Goal: Task Accomplishment & Management: Use online tool/utility

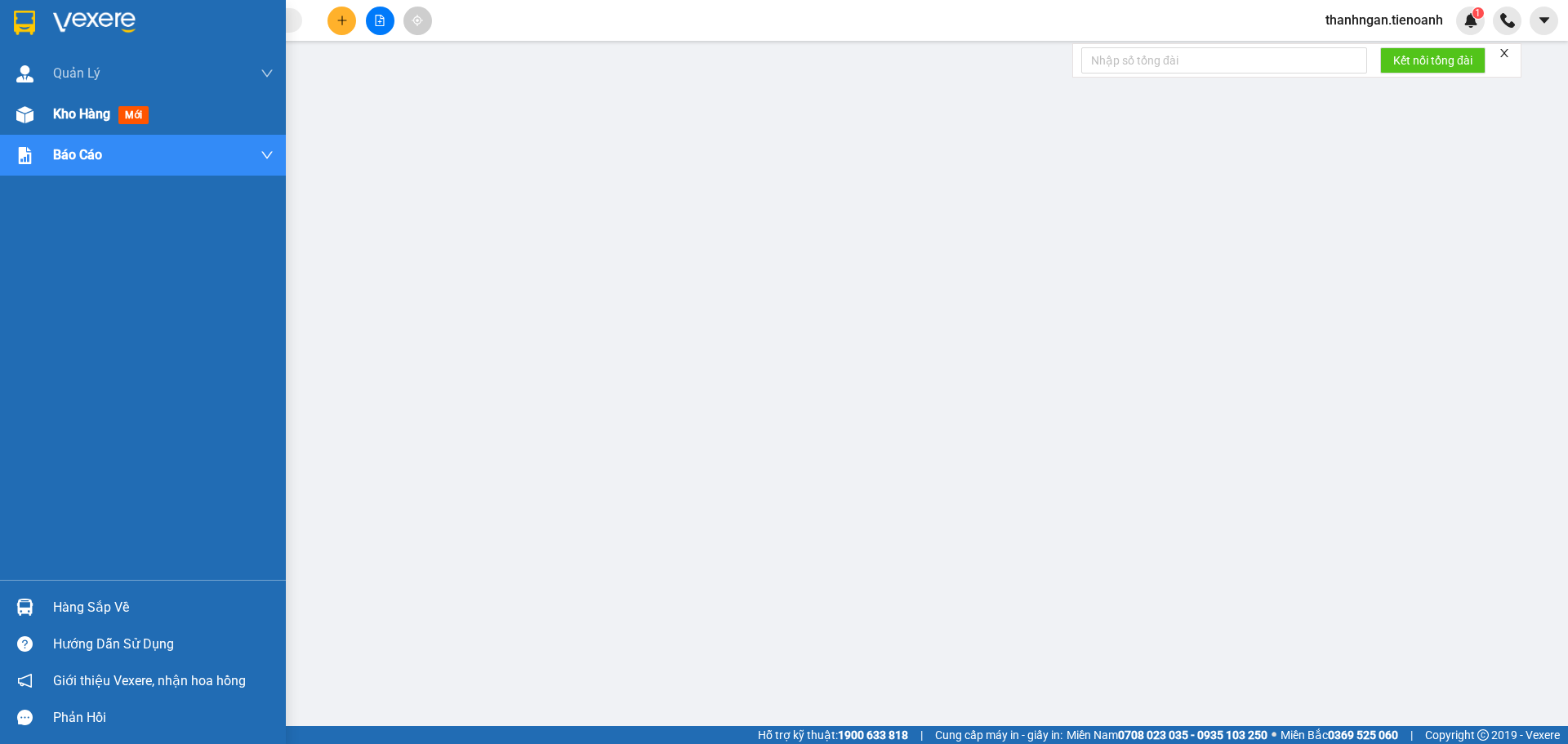
click at [81, 110] on span "Kho hàng" at bounding box center [82, 114] width 57 height 16
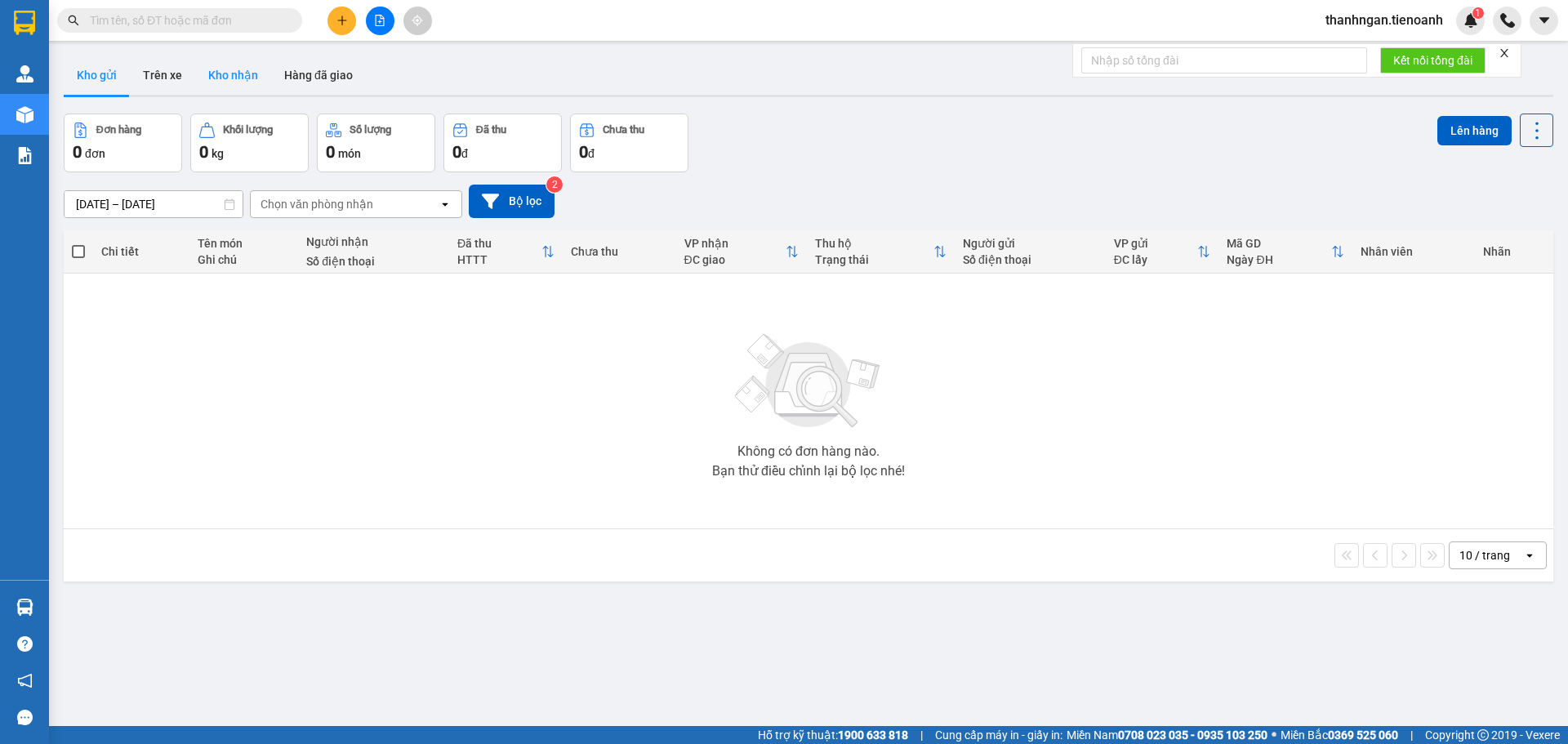
click at [252, 71] on button "Kho nhận" at bounding box center [232, 75] width 76 height 39
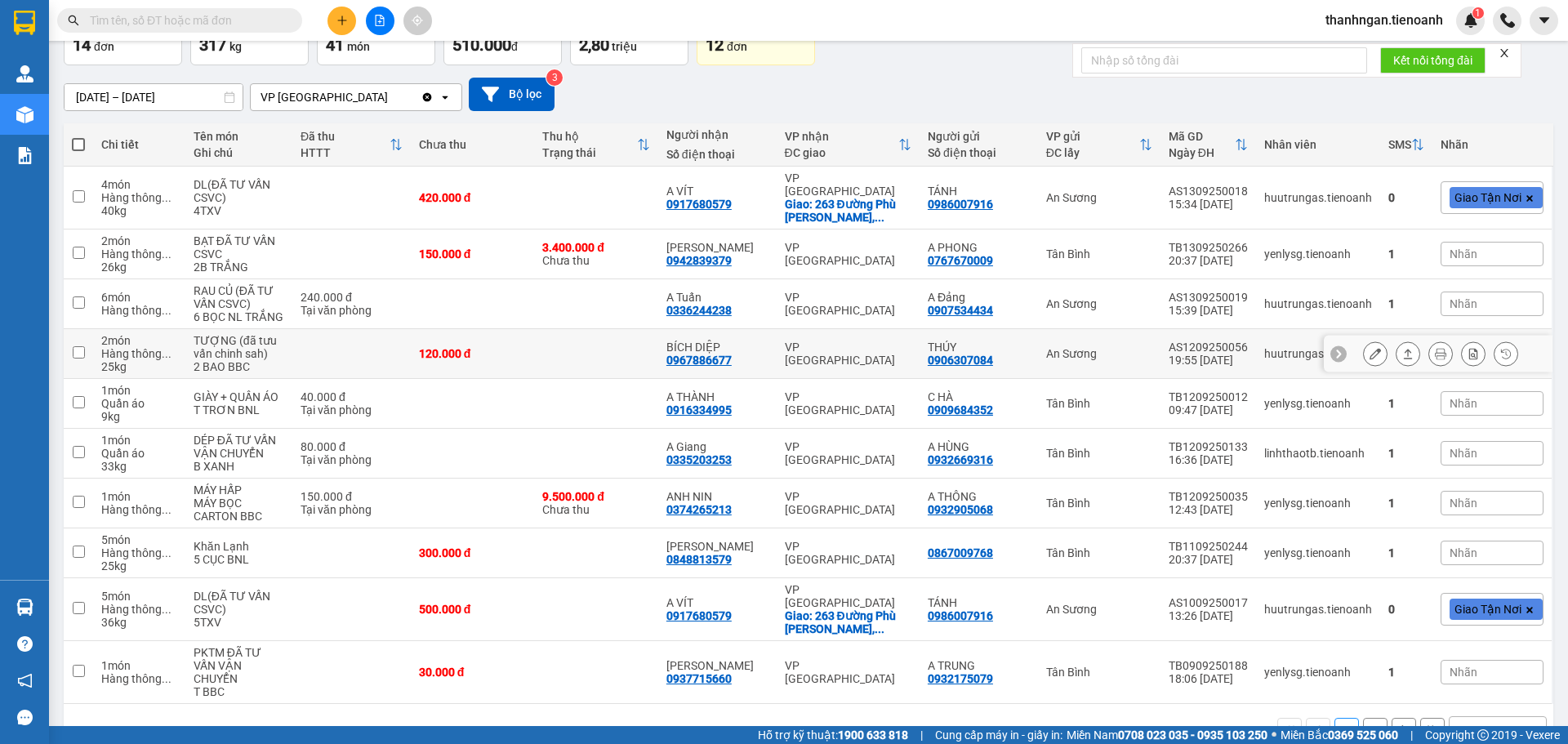
scroll to position [113, 0]
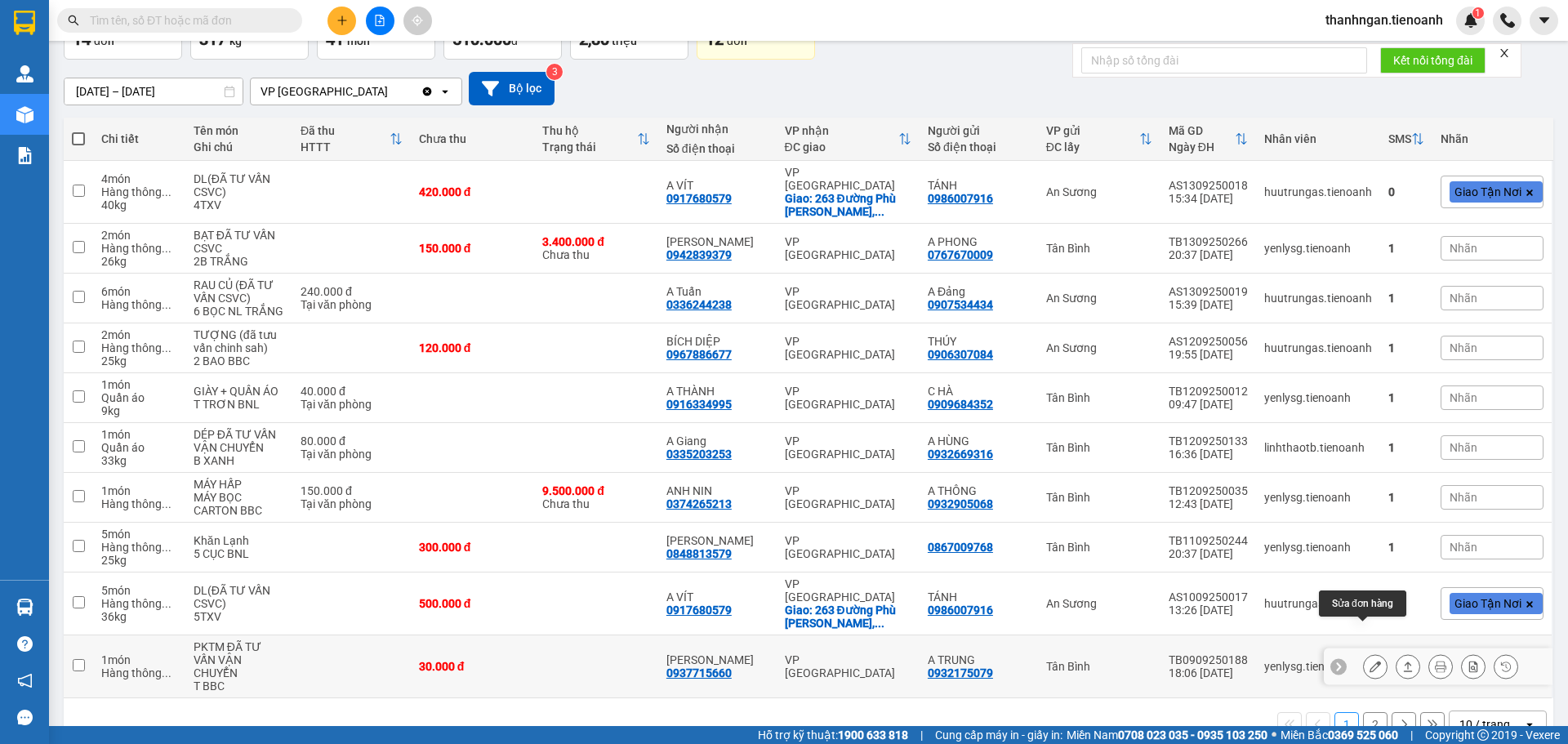
click at [1370, 661] on icon at bounding box center [1375, 666] width 11 height 11
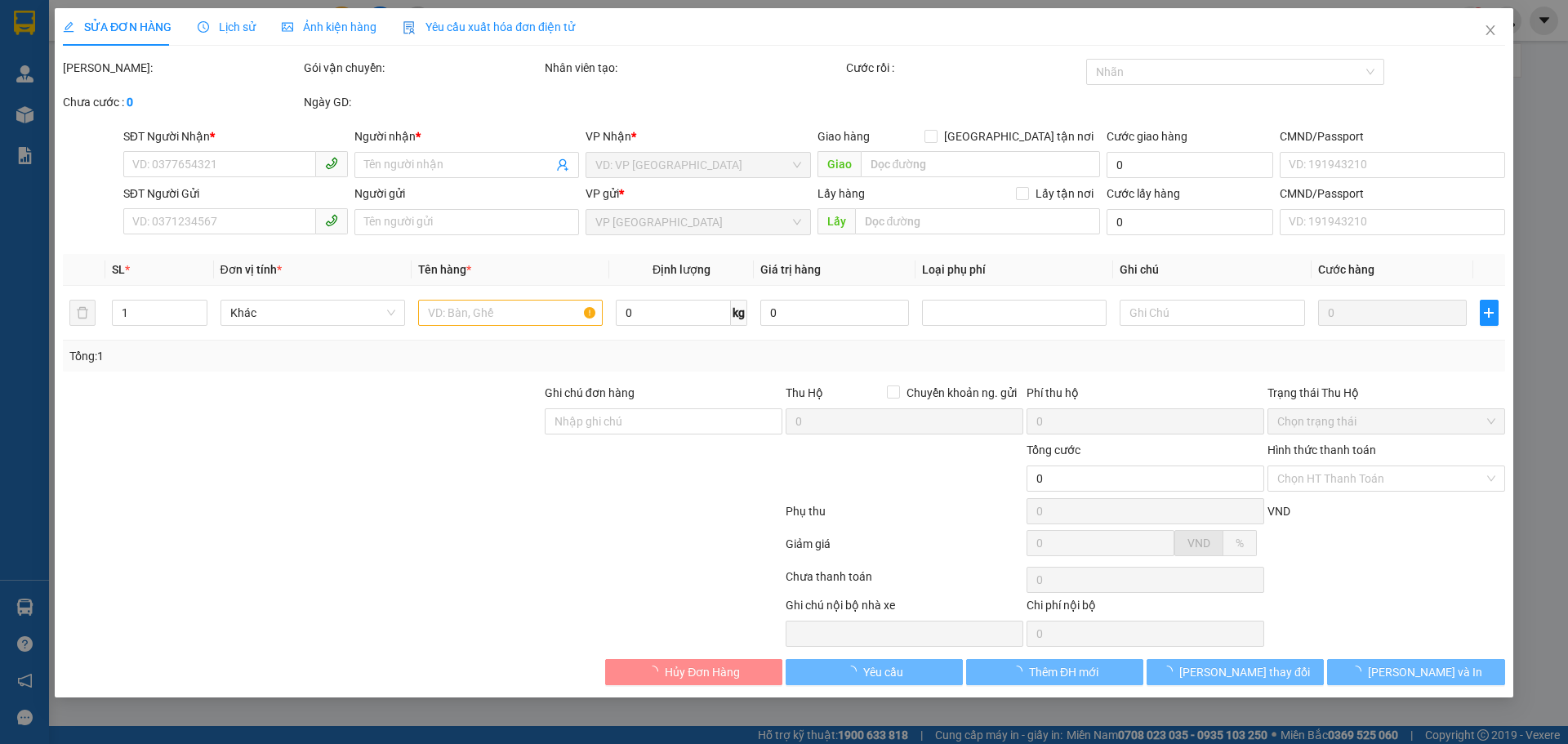
type input "0937715660"
type input "[PERSON_NAME]"
type input "0932175079"
type input "A TRUNG"
type input "240883017"
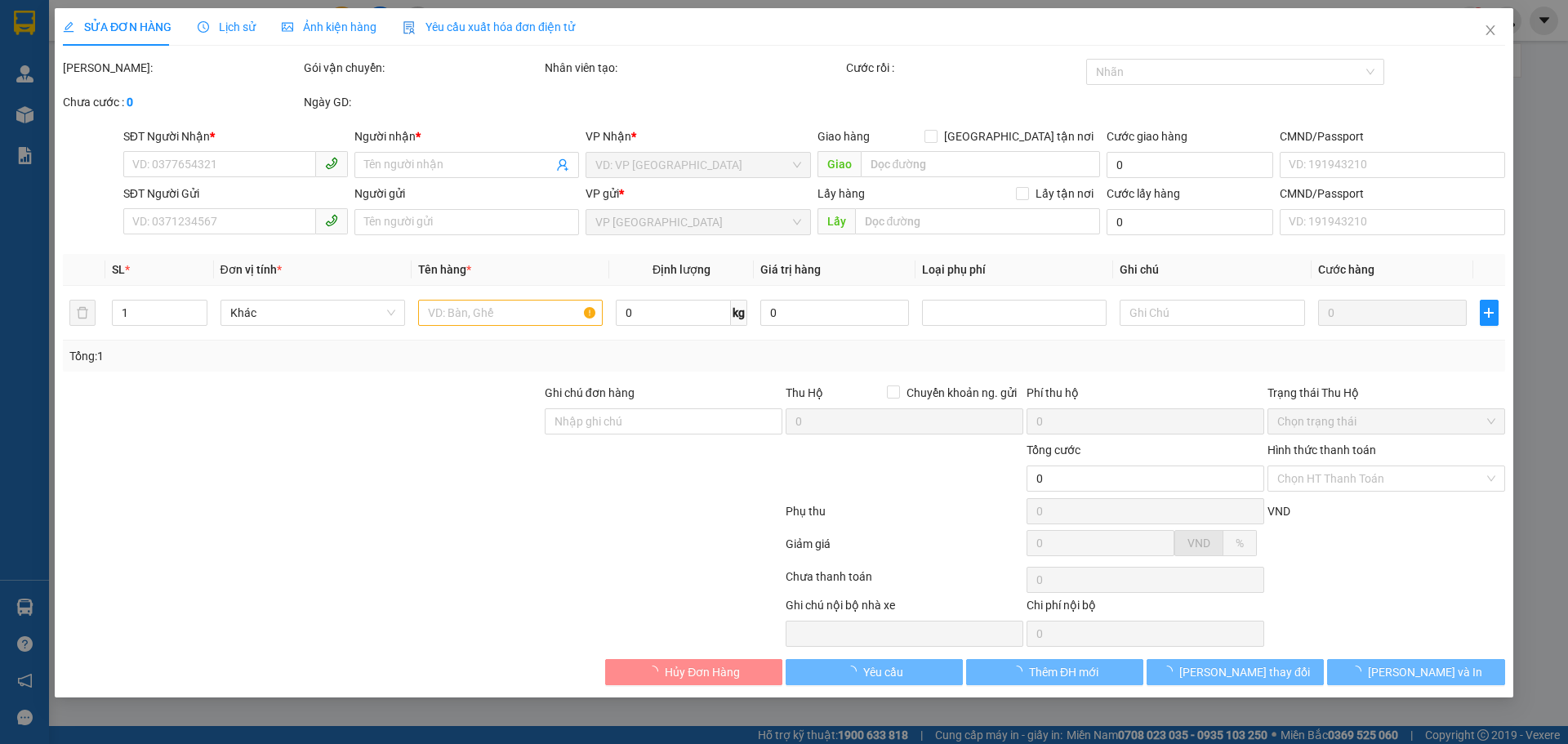
type input "30.000"
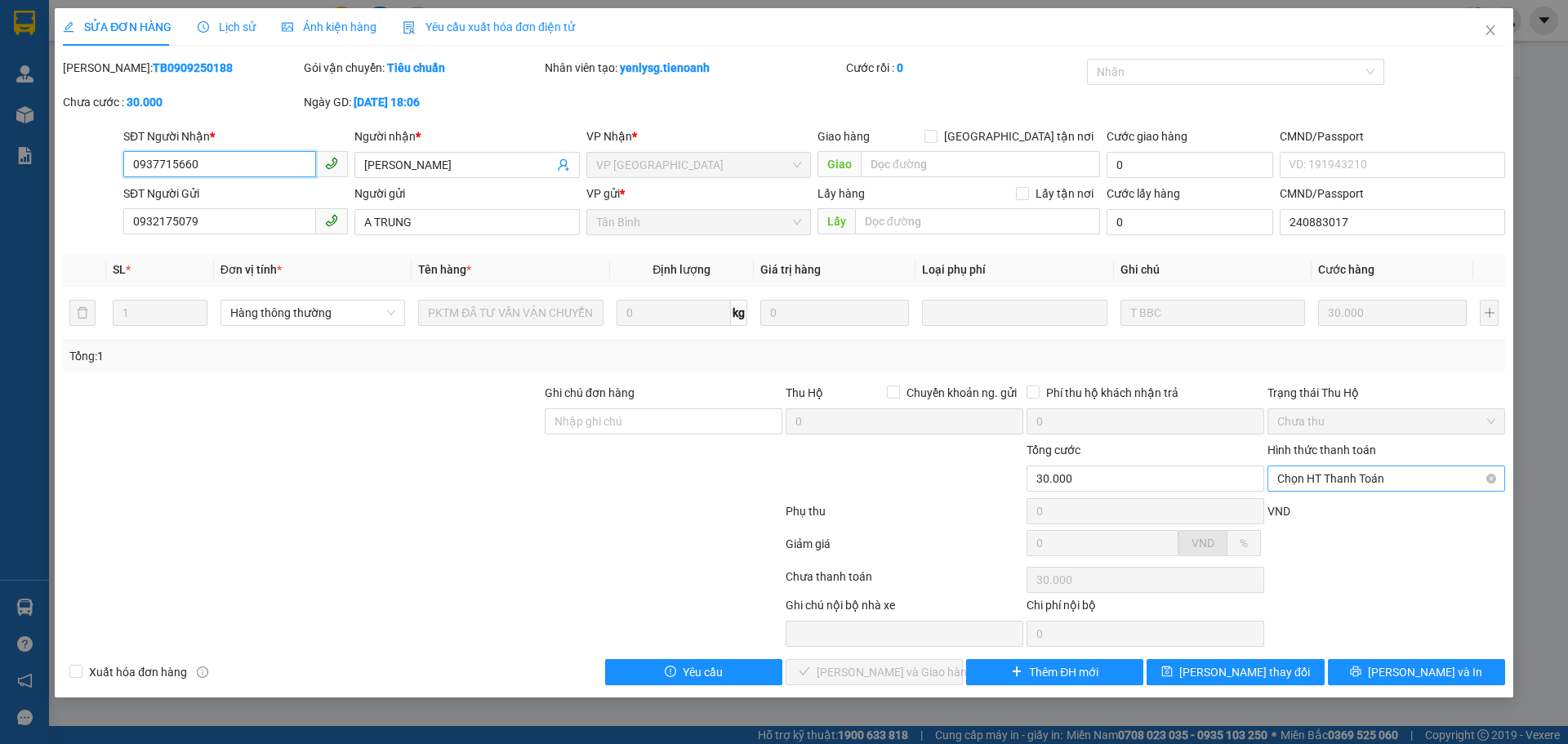
click at [1372, 482] on span "Chọn HT Thanh Toán" at bounding box center [1386, 478] width 218 height 24
click at [1302, 515] on div "Tại văn phòng" at bounding box center [1386, 511] width 218 height 18
type input "0"
click at [908, 674] on span "[PERSON_NAME] và Giao hàng" at bounding box center [895, 672] width 157 height 18
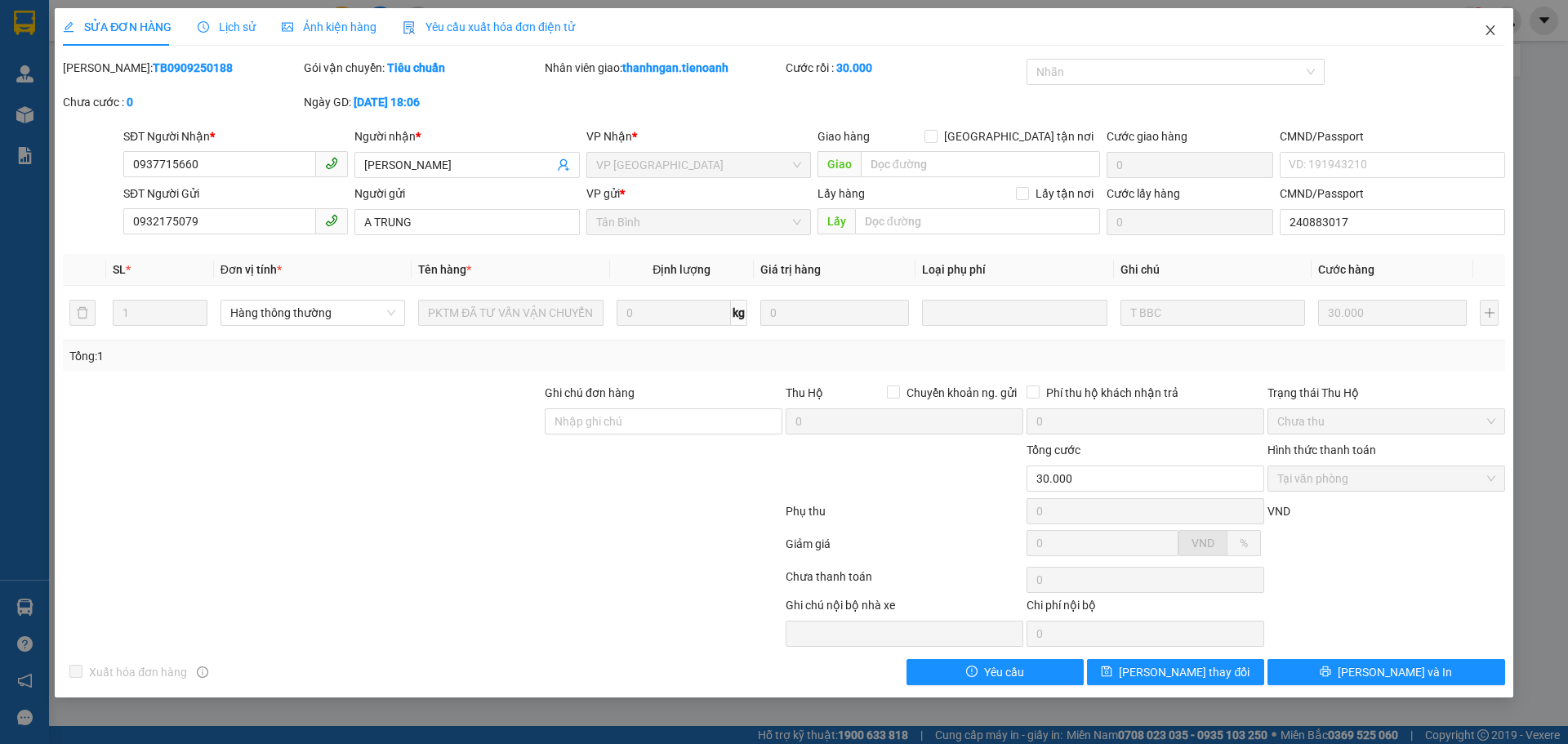
click at [1492, 30] on icon "close" at bounding box center [1490, 30] width 13 height 13
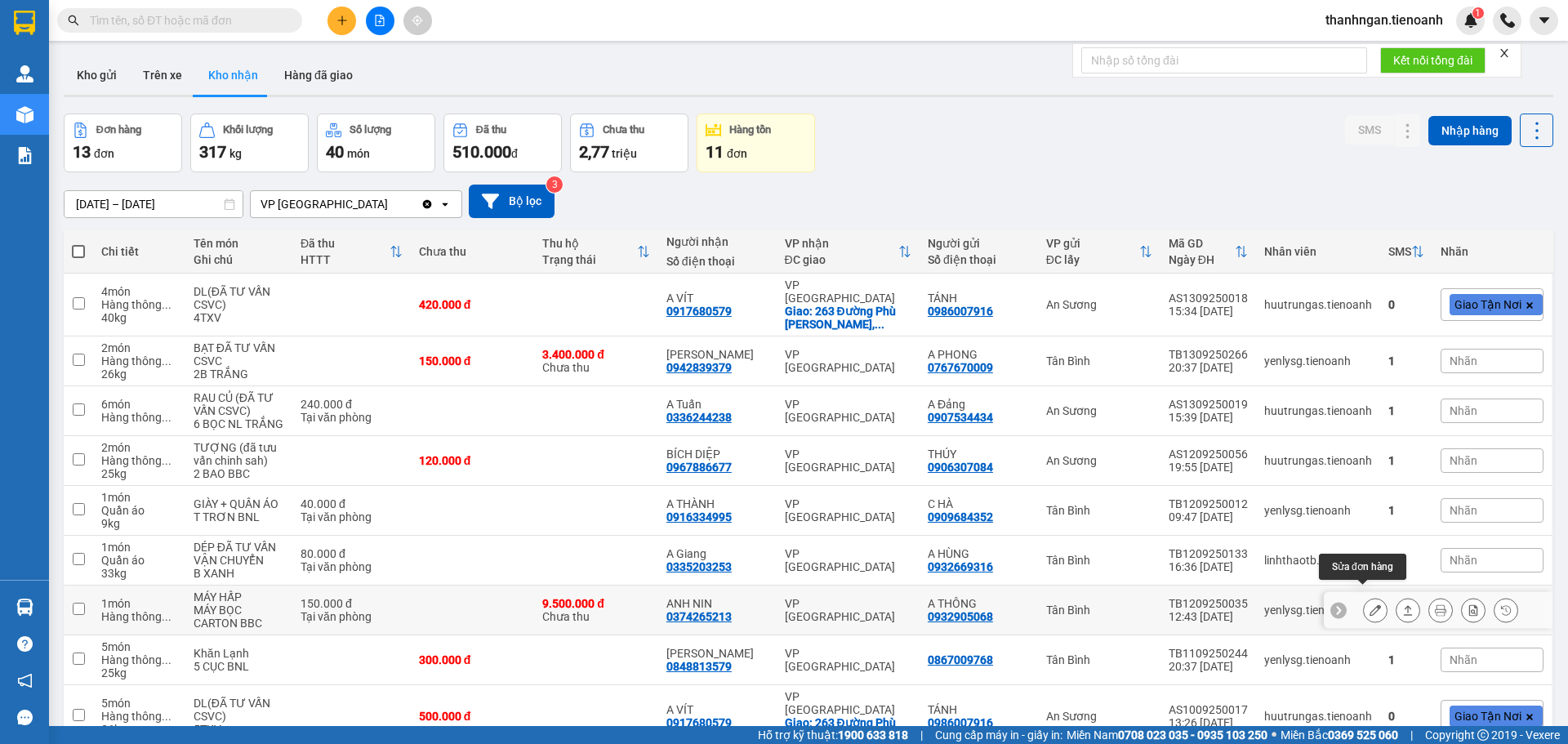
click at [1371, 596] on button at bounding box center [1375, 610] width 23 height 29
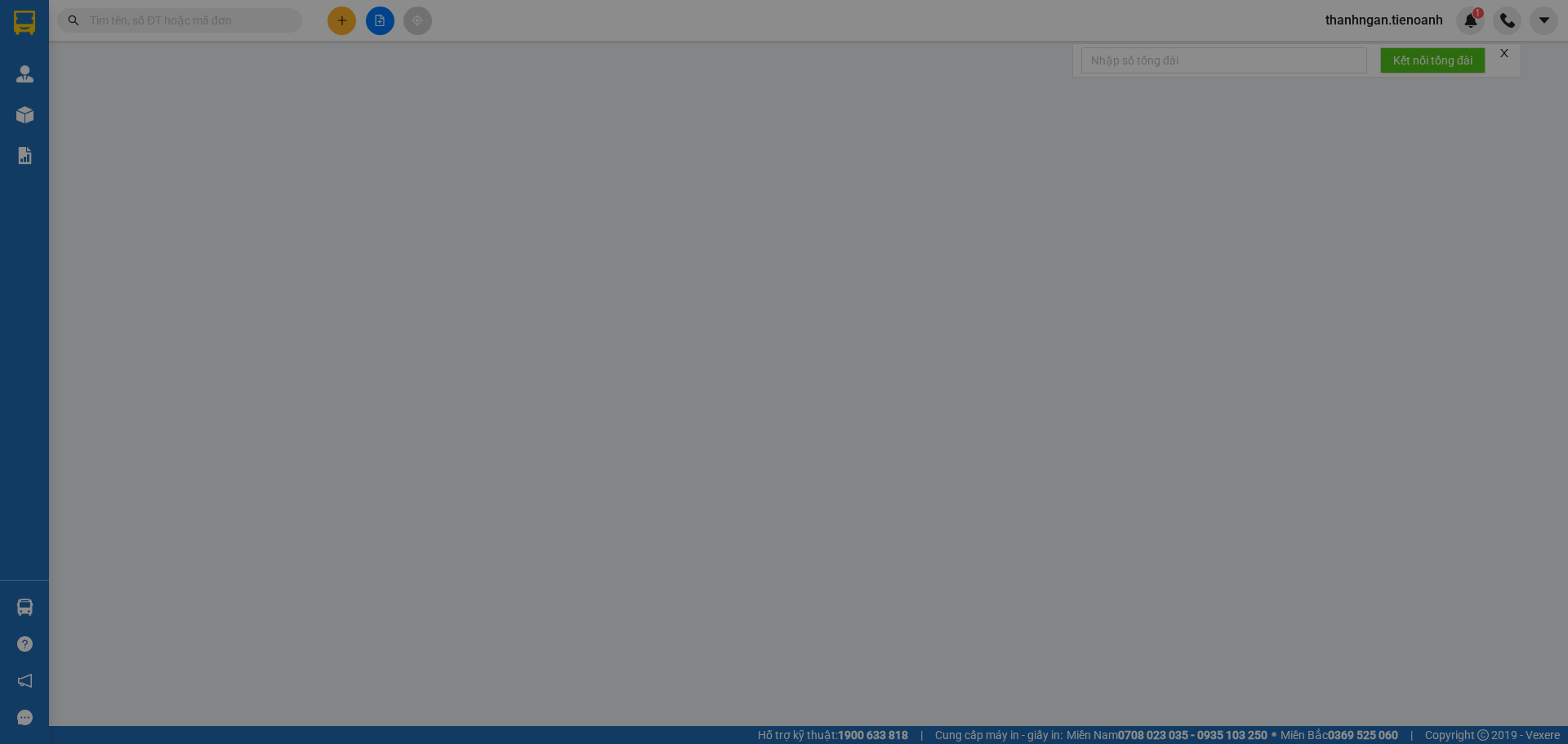
type input "0374265213"
type input "ANH NIN"
type input "0932905068"
type input "A THÔNG"
type input "9.500.000"
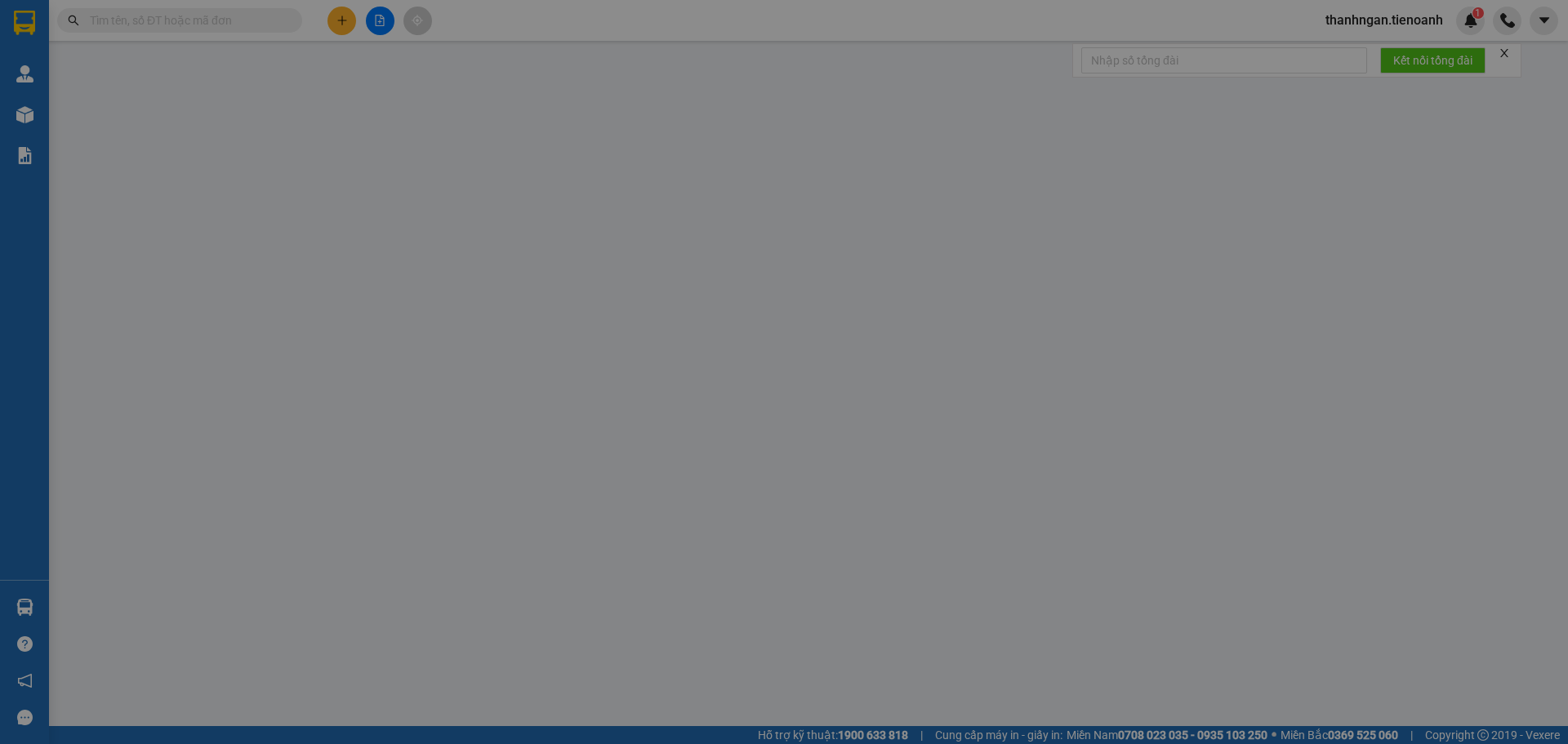
type input "150.000"
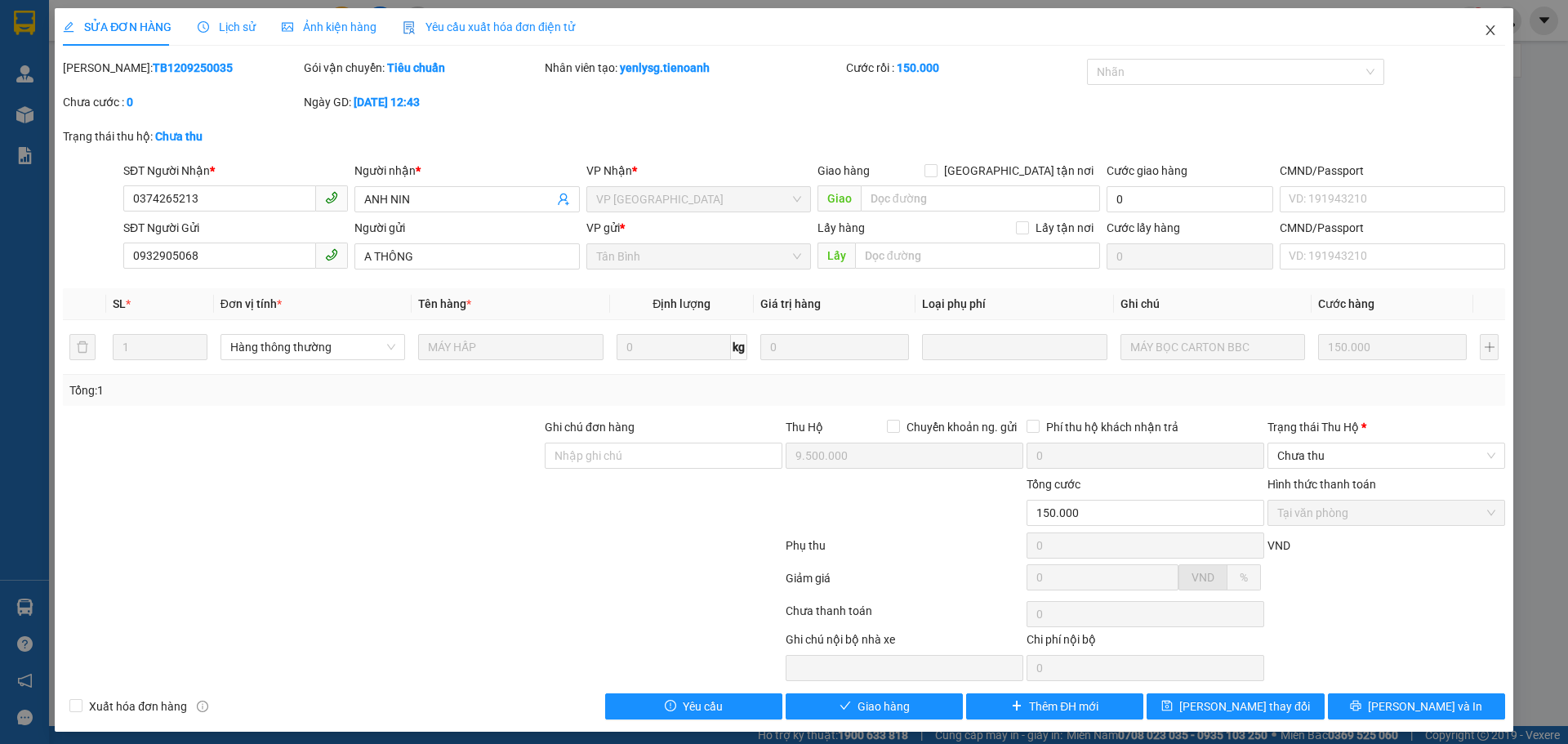
click at [1485, 32] on icon "close" at bounding box center [1490, 30] width 9 height 10
